Goal: Obtain resource: Download file/media

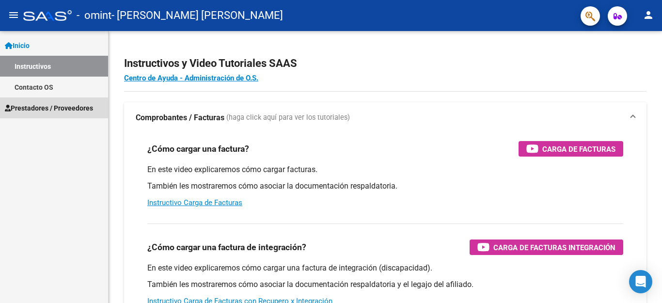
click at [63, 108] on span "Prestadores / Proveedores" at bounding box center [49, 108] width 88 height 11
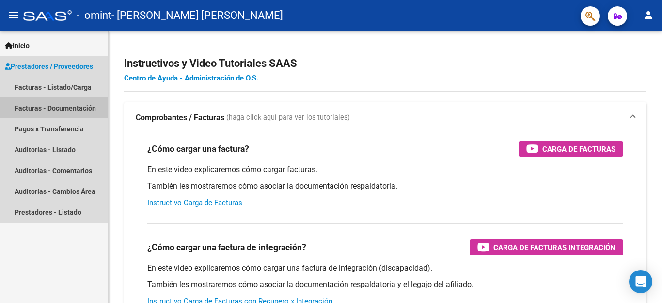
click at [71, 108] on link "Facturas - Documentación" at bounding box center [54, 107] width 108 height 21
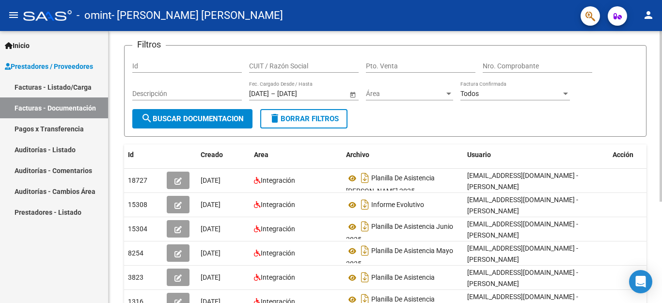
scroll to position [61, 0]
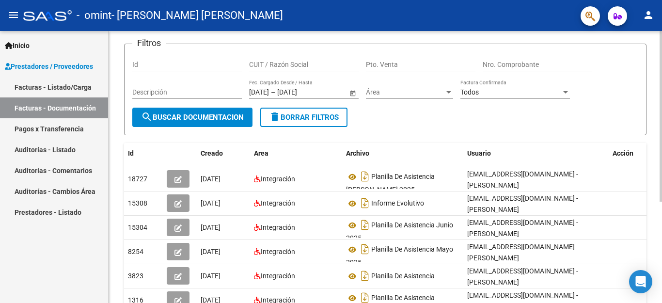
click at [661, 202] on div at bounding box center [661, 116] width 2 height 171
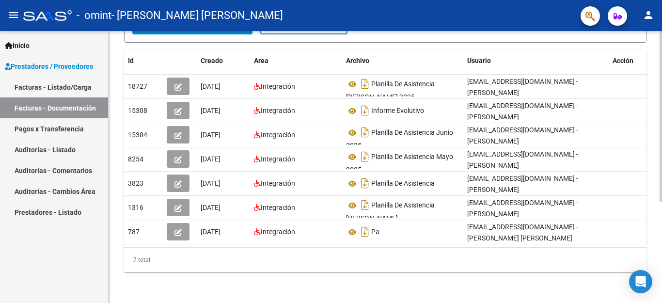
scroll to position [161, 0]
click at [659, 303] on html "menu - omint - [PERSON_NAME] [PERSON_NAME] person Inicio Instructivos Contacto …" at bounding box center [331, 151] width 662 height 303
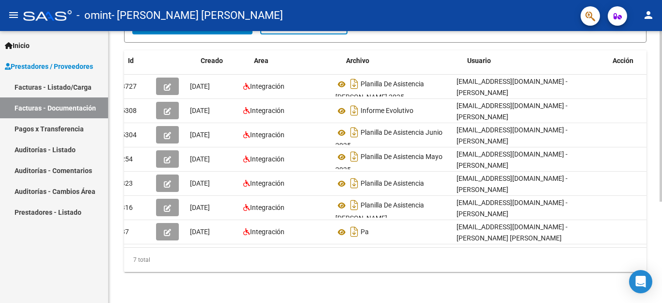
scroll to position [0, 0]
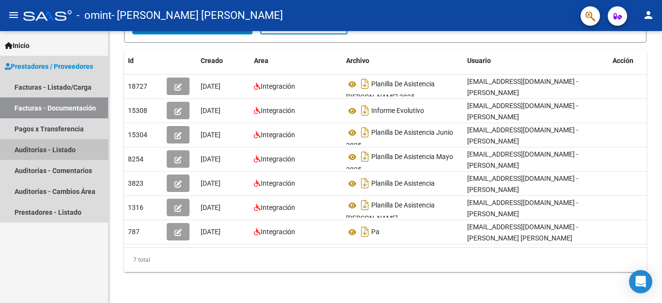
click at [75, 149] on link "Auditorías - Listado" at bounding box center [54, 149] width 108 height 21
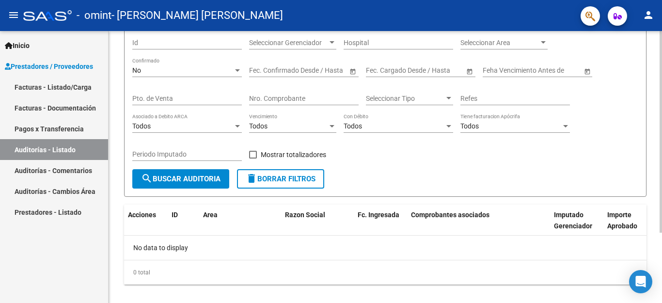
scroll to position [84, 0]
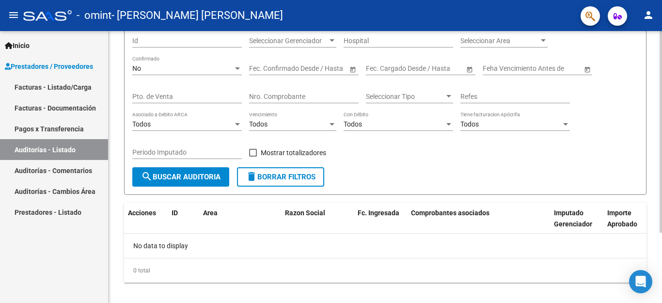
click at [662, 233] on div at bounding box center [661, 132] width 2 height 202
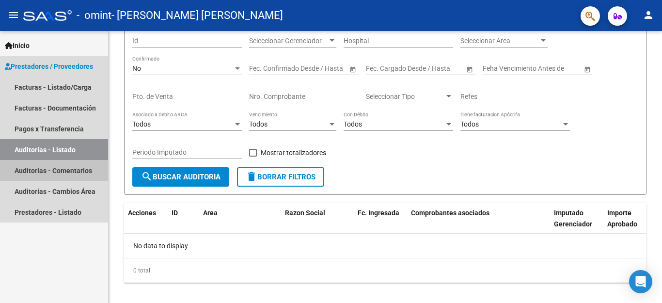
click at [78, 172] on link "Auditorías - Comentarios" at bounding box center [54, 170] width 108 height 21
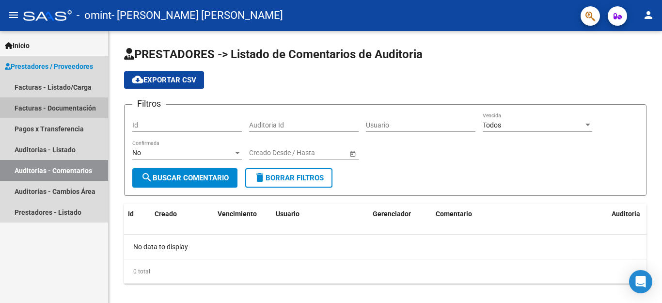
click at [78, 109] on link "Facturas - Documentación" at bounding box center [54, 107] width 108 height 21
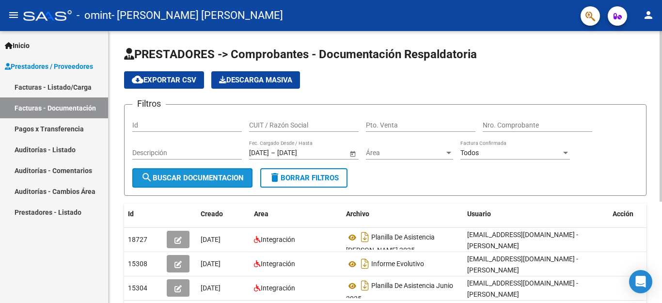
click at [204, 178] on span "search Buscar Documentacion" at bounding box center [192, 178] width 103 height 9
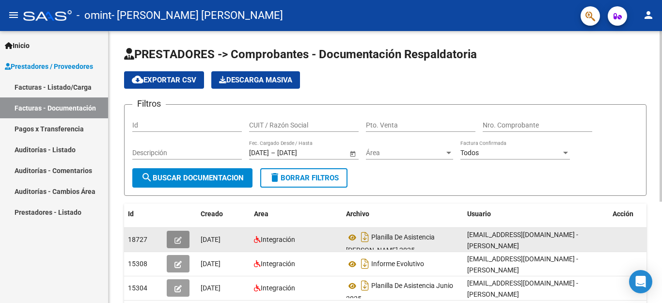
click at [177, 242] on icon "button" at bounding box center [178, 240] width 7 height 7
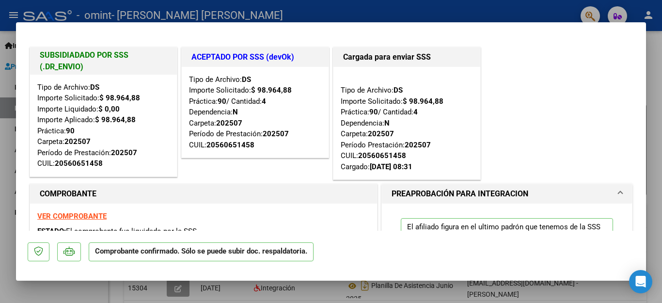
click at [652, 45] on div at bounding box center [331, 151] width 662 height 303
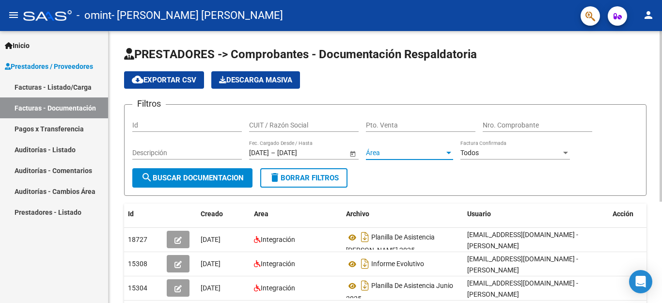
click at [449, 156] on div at bounding box center [449, 153] width 9 height 8
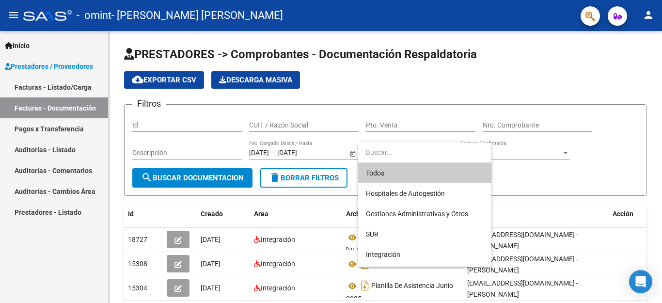
click at [527, 172] on div at bounding box center [331, 151] width 662 height 303
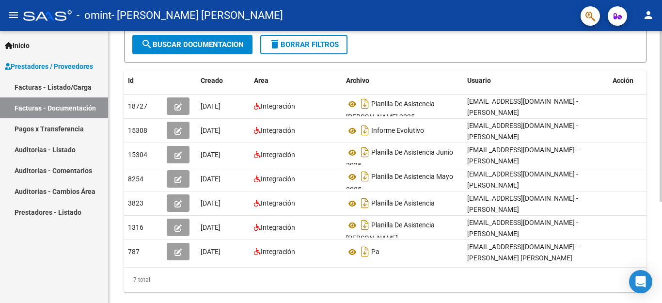
scroll to position [135, 0]
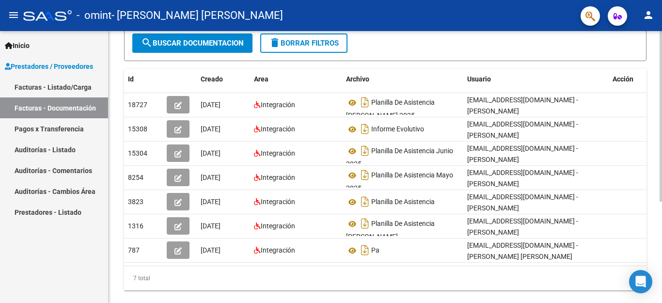
click at [662, 202] on div at bounding box center [661, 116] width 2 height 171
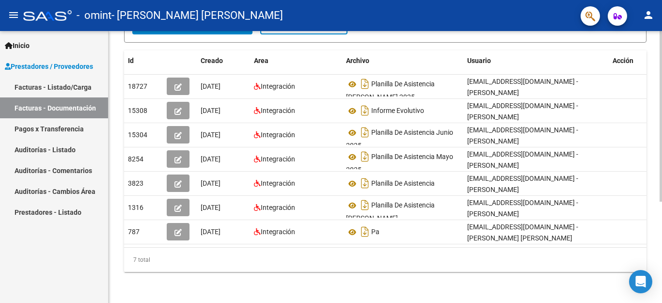
click at [661, 292] on div at bounding box center [661, 167] width 2 height 272
click at [56, 68] on span "Prestadores / Proveedores" at bounding box center [49, 66] width 88 height 11
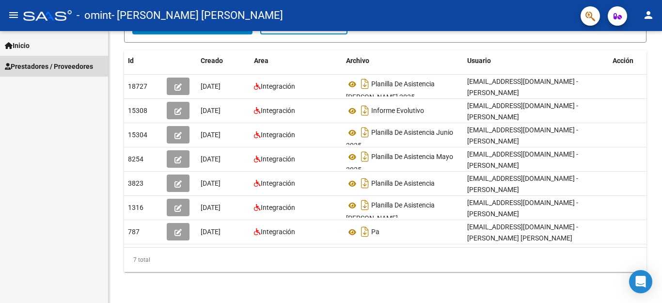
click at [56, 68] on span "Prestadores / Proveedores" at bounding box center [49, 66] width 88 height 11
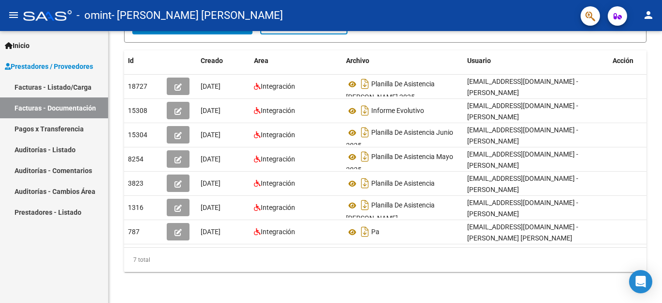
click at [23, 46] on span "Inicio" at bounding box center [17, 45] width 25 height 11
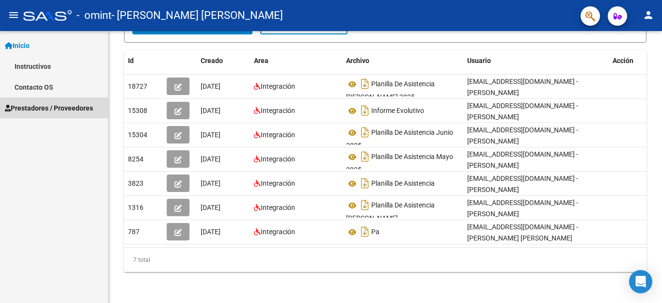
click at [36, 109] on span "Prestadores / Proveedores" at bounding box center [49, 108] width 88 height 11
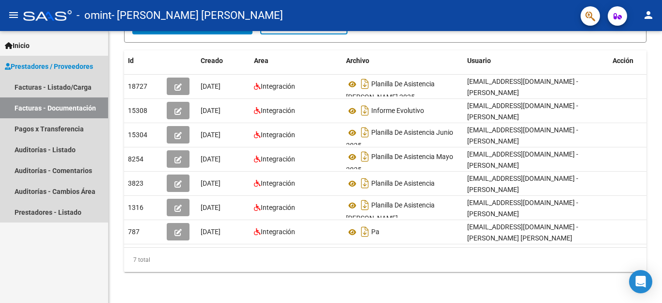
click at [88, 106] on link "Facturas - Documentación" at bounding box center [54, 107] width 108 height 21
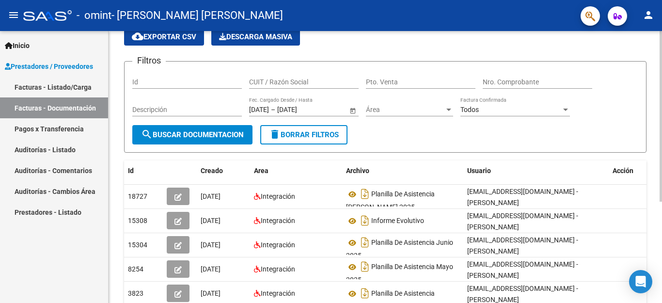
scroll to position [42, 0]
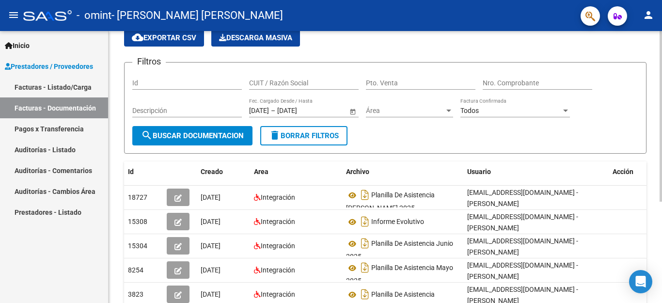
click at [662, 64] on div at bounding box center [661, 116] width 2 height 171
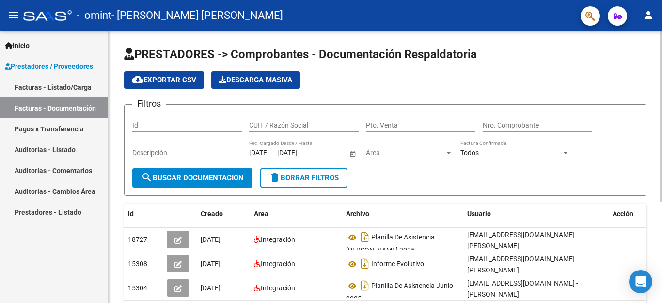
click at [662, 49] on div at bounding box center [661, 167] width 2 height 272
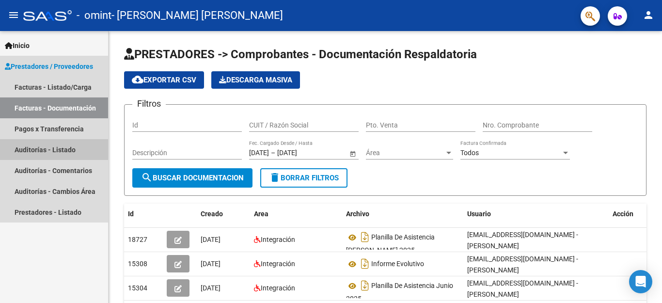
click at [56, 149] on link "Auditorías - Listado" at bounding box center [54, 149] width 108 height 21
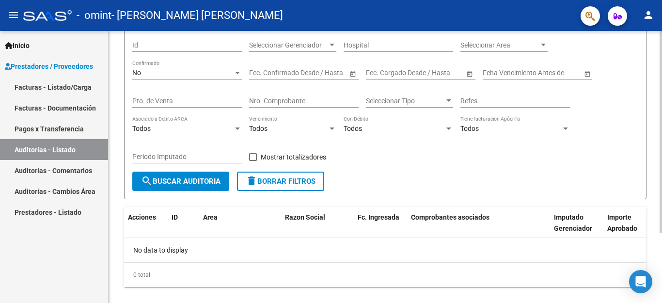
scroll to position [95, 0]
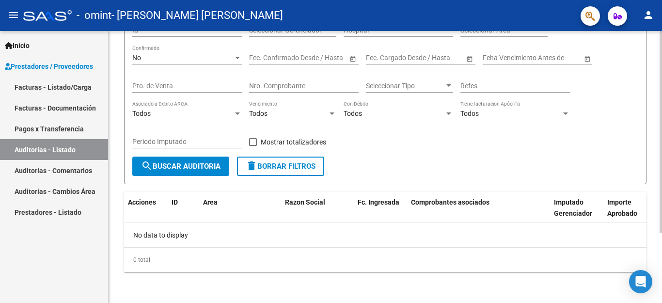
click at [662, 303] on html "menu - omint - [PERSON_NAME] [PERSON_NAME] person Inicio Instructivos Contacto …" at bounding box center [331, 151] width 662 height 303
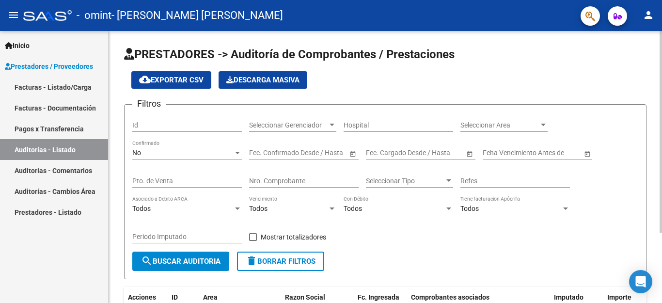
click at [661, 52] on div at bounding box center [661, 167] width 2 height 272
click at [75, 107] on link "Facturas - Documentación" at bounding box center [54, 107] width 108 height 21
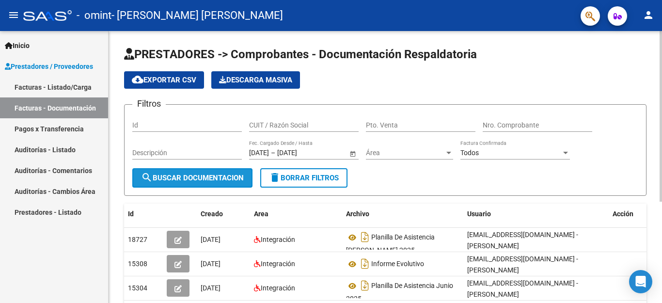
click at [174, 182] on span "search Buscar Documentacion" at bounding box center [192, 178] width 103 height 9
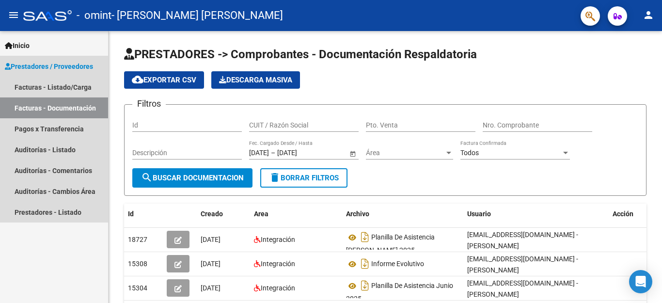
click at [47, 62] on span "Prestadores / Proveedores" at bounding box center [49, 66] width 88 height 11
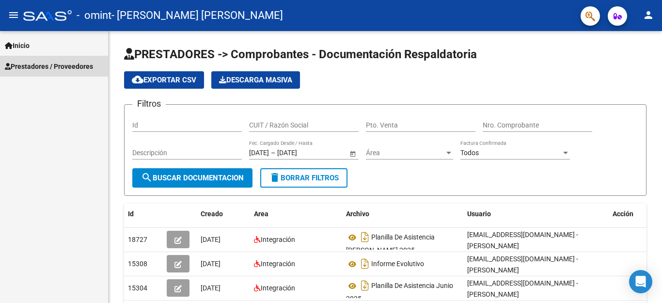
click at [47, 62] on span "Prestadores / Proveedores" at bounding box center [49, 66] width 88 height 11
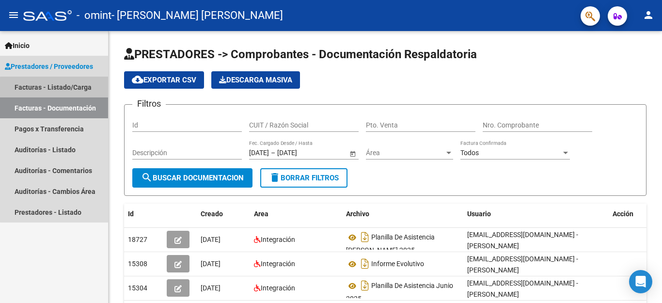
click at [58, 88] on link "Facturas - Listado/Carga" at bounding box center [54, 87] width 108 height 21
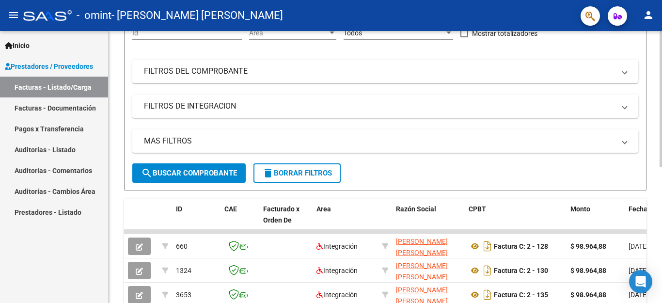
scroll to position [143, 0]
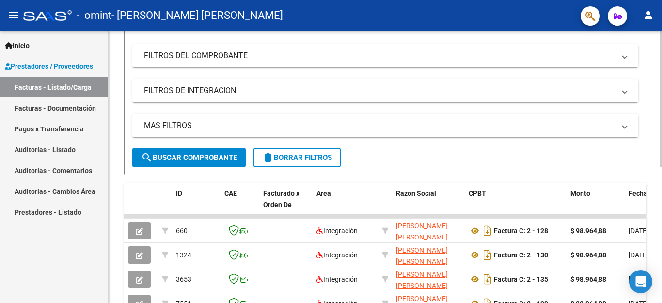
click at [662, 167] on div at bounding box center [661, 99] width 2 height 136
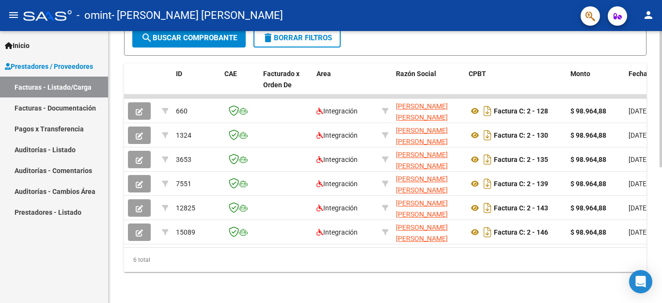
click at [662, 290] on div at bounding box center [661, 167] width 2 height 272
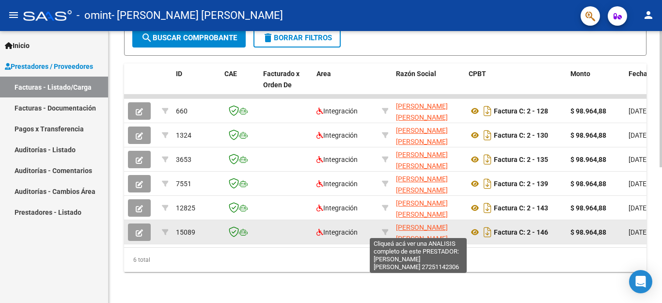
click at [405, 229] on span "[PERSON_NAME] [PERSON_NAME]" at bounding box center [422, 233] width 52 height 19
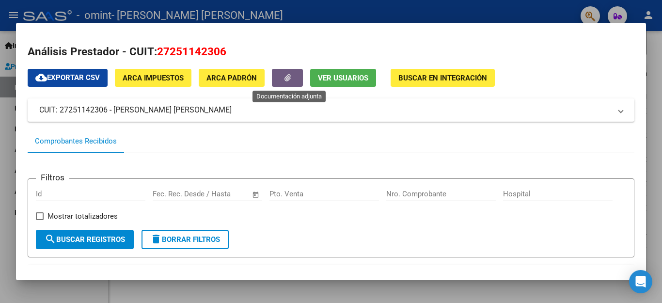
click at [291, 81] on icon "button" at bounding box center [288, 77] width 6 height 7
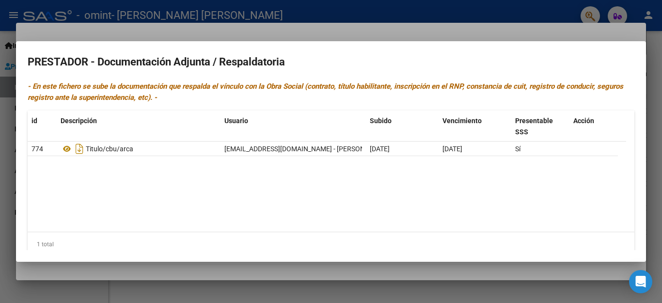
scroll to position [14, 0]
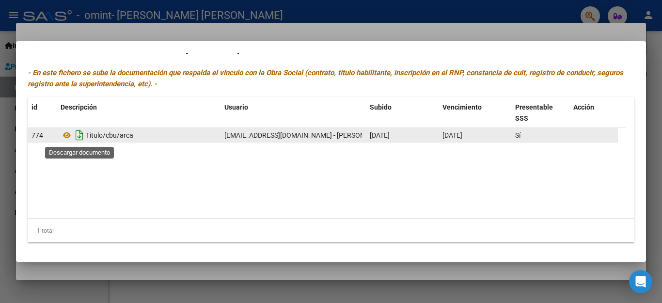
click at [75, 134] on icon "Descargar documento" at bounding box center [79, 136] width 13 height 16
click at [67, 135] on icon at bounding box center [67, 135] width 13 height 12
